Goal: Use online tool/utility

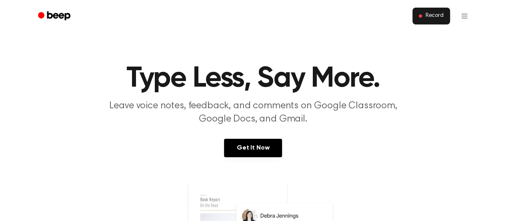
click at [438, 16] on span "Record" at bounding box center [435, 15] width 18 height 7
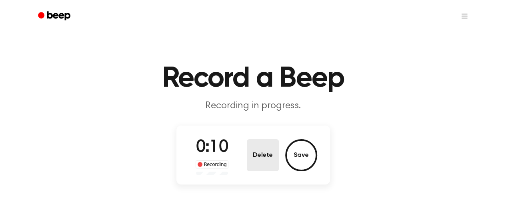
click at [271, 148] on button "Delete" at bounding box center [263, 155] width 32 height 32
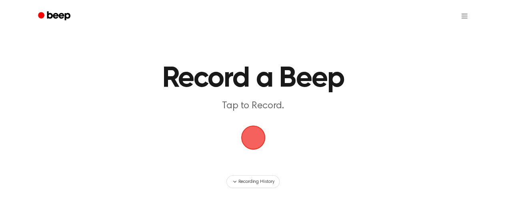
click at [260, 137] on span "button" at bounding box center [253, 137] width 24 height 24
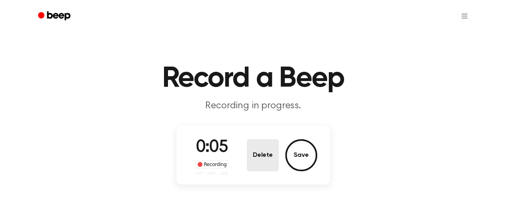
click at [260, 152] on button "Delete" at bounding box center [263, 155] width 32 height 32
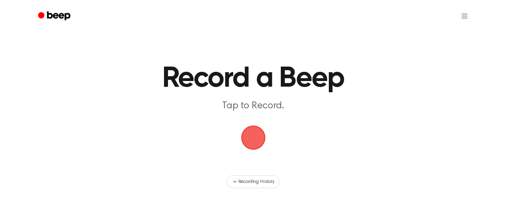
click at [255, 135] on span "button" at bounding box center [253, 137] width 26 height 26
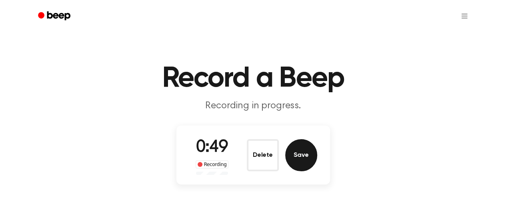
click at [297, 155] on button "Save" at bounding box center [301, 155] width 32 height 32
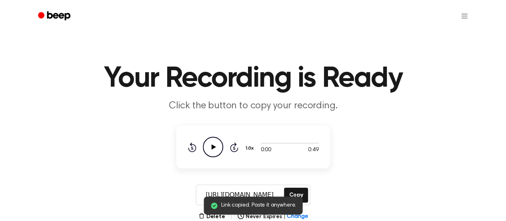
click at [206, 143] on icon "Play Audio" at bounding box center [213, 147] width 20 height 20
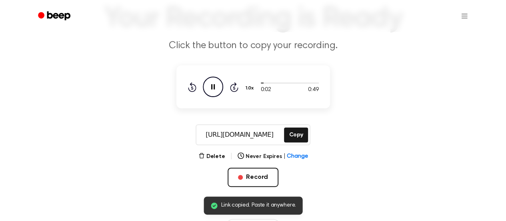
scroll to position [60, 0]
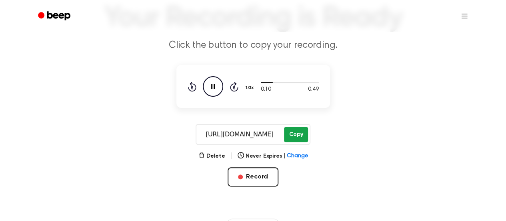
click at [303, 137] on button "Copy" at bounding box center [296, 134] width 24 height 15
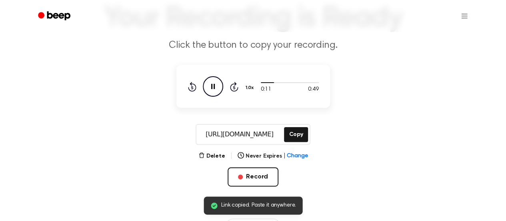
click at [215, 92] on icon "Pause Audio" at bounding box center [213, 86] width 20 height 20
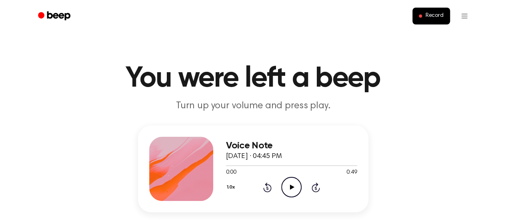
click at [285, 182] on icon "Play Audio" at bounding box center [291, 187] width 20 height 20
click at [289, 183] on icon "Pause Audio" at bounding box center [291, 187] width 20 height 20
